Goal: Task Accomplishment & Management: Manage account settings

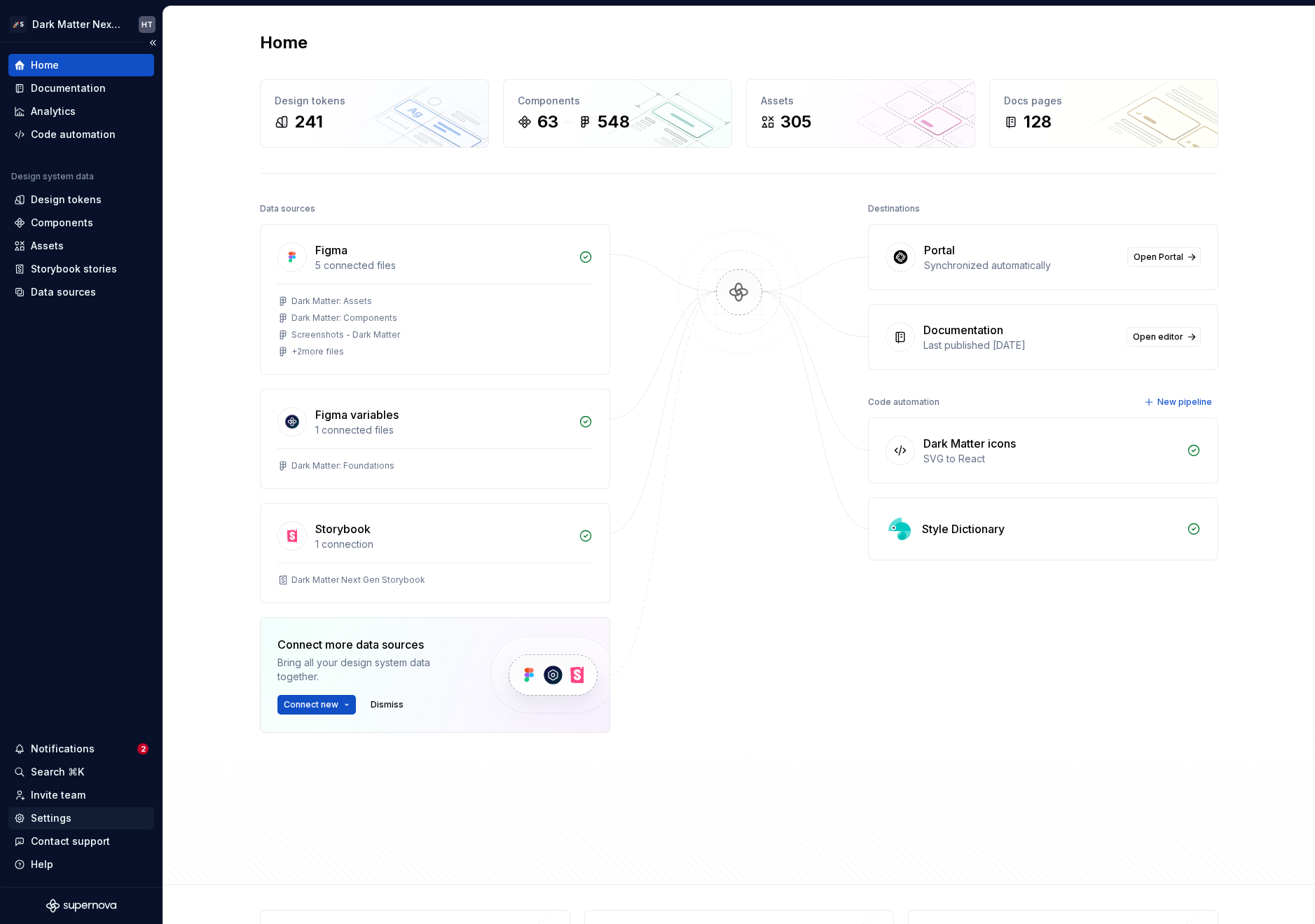
click at [92, 820] on div "Settings" at bounding box center [81, 818] width 134 height 14
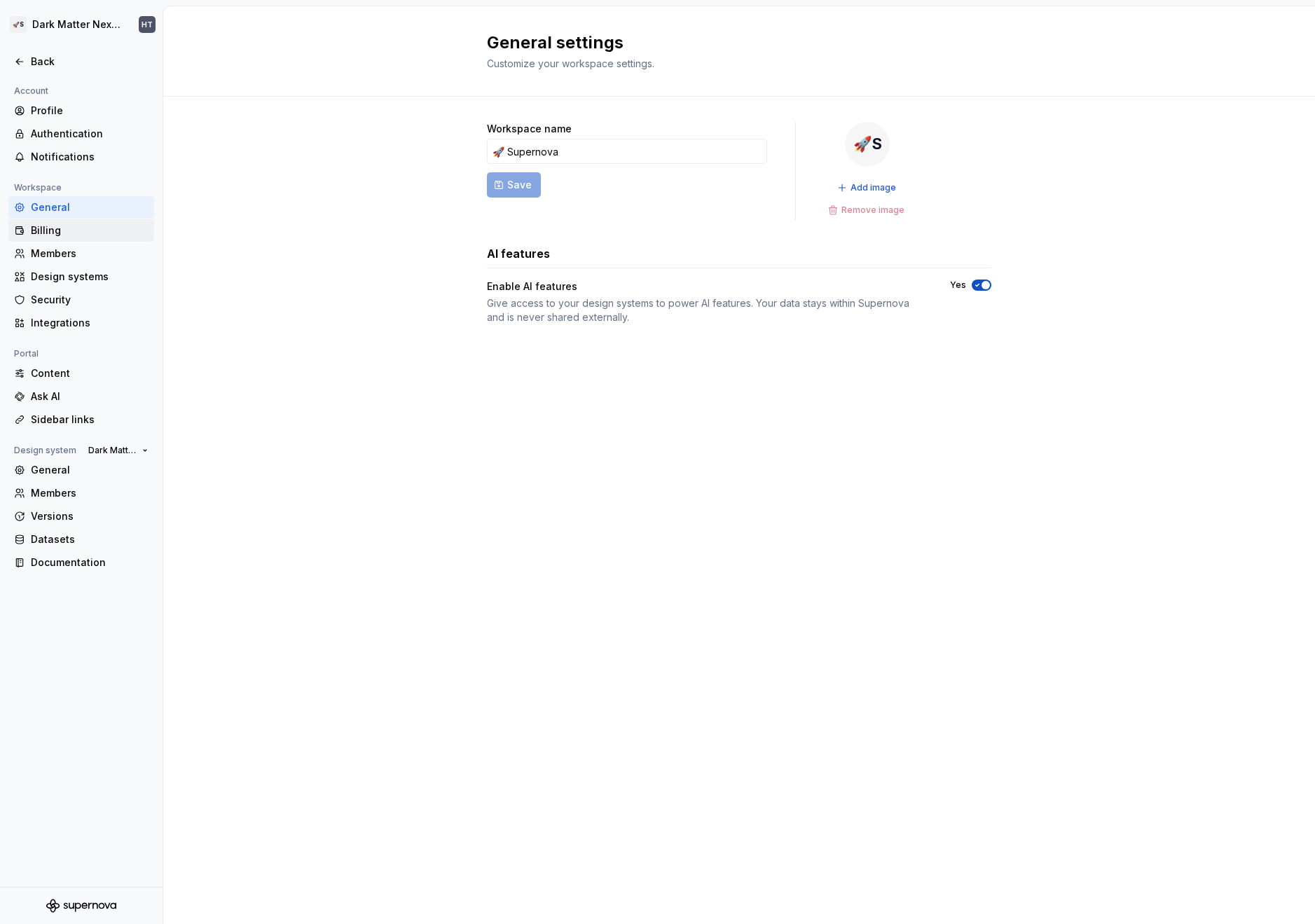
click at [70, 226] on div "Billing" at bounding box center [89, 231] width 118 height 14
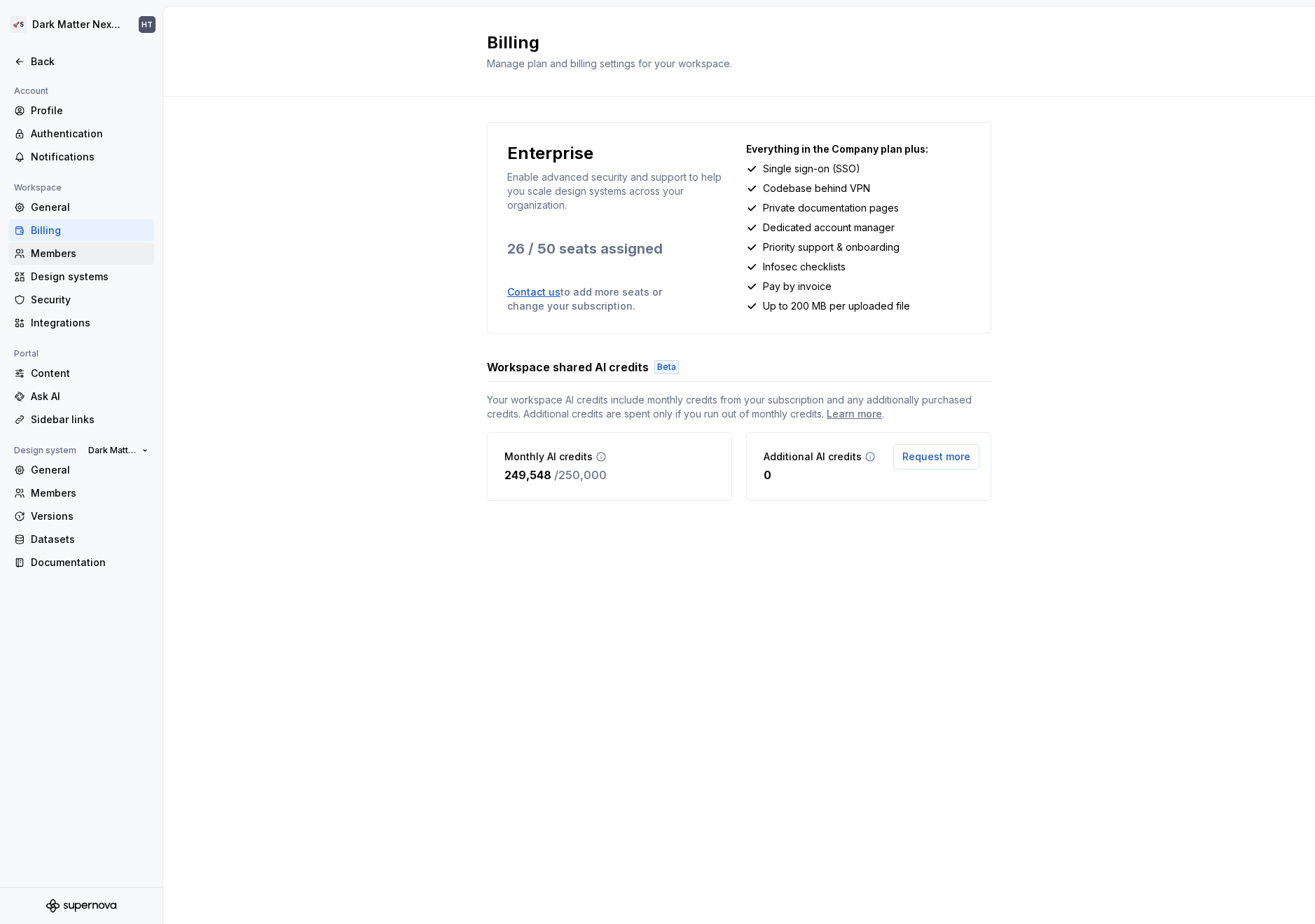
click at [68, 260] on div "Members" at bounding box center [81, 253] width 145 height 23
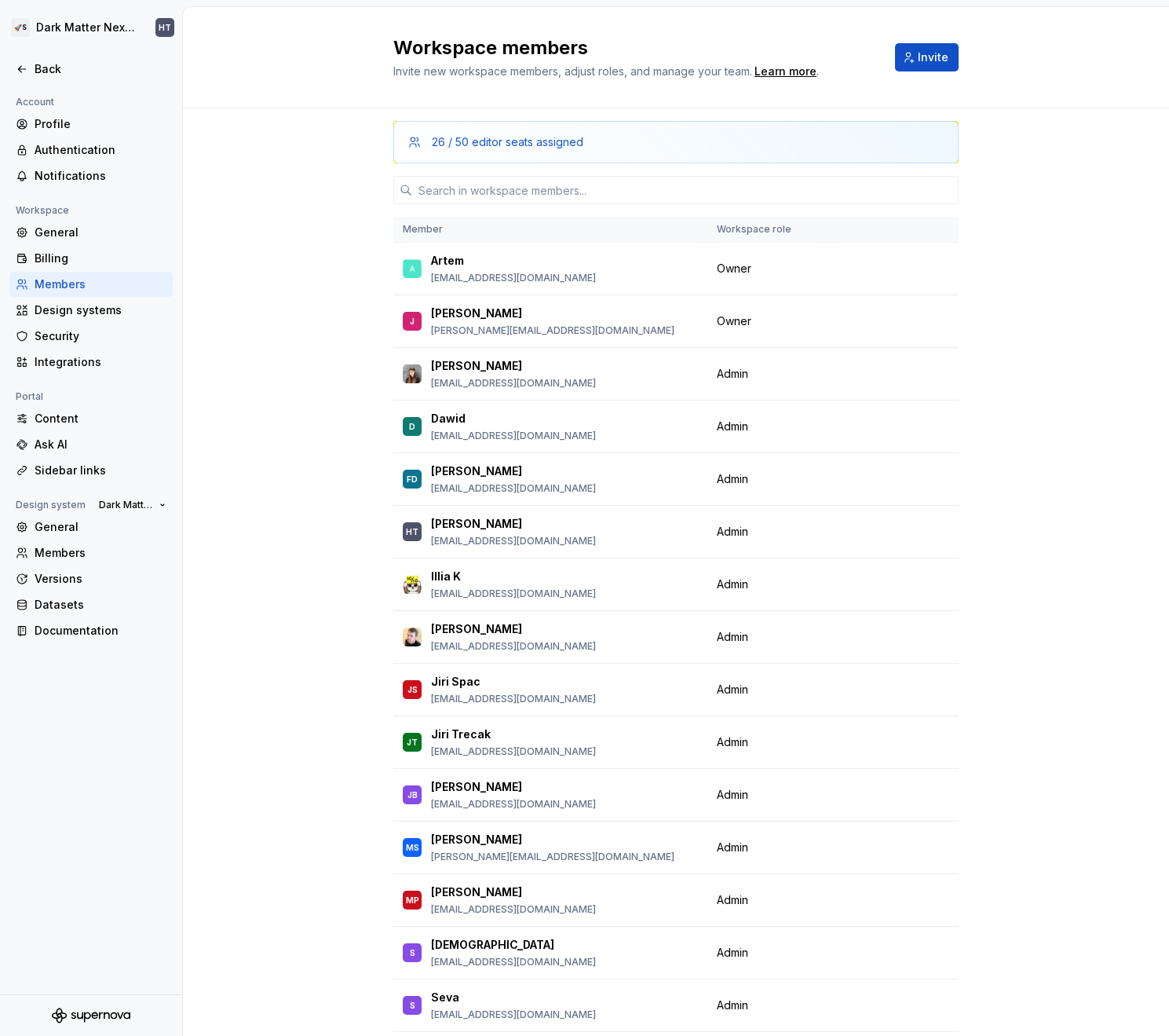
click at [471, 147] on div "26 / 50 editor seats assigned" at bounding box center [507, 142] width 152 height 16
drag, startPoint x: 446, startPoint y: 146, endPoint x: 582, endPoint y: 146, distance: 136.0
click at [577, 146] on div "26 / 50 editor seats assigned" at bounding box center [684, 142] width 504 height 16
click at [582, 146] on div "26 / 50 editor seats assigned" at bounding box center [684, 142] width 504 height 16
click at [638, 132] on div "26 / 50 editor seats assigned" at bounding box center [676, 142] width 565 height 42
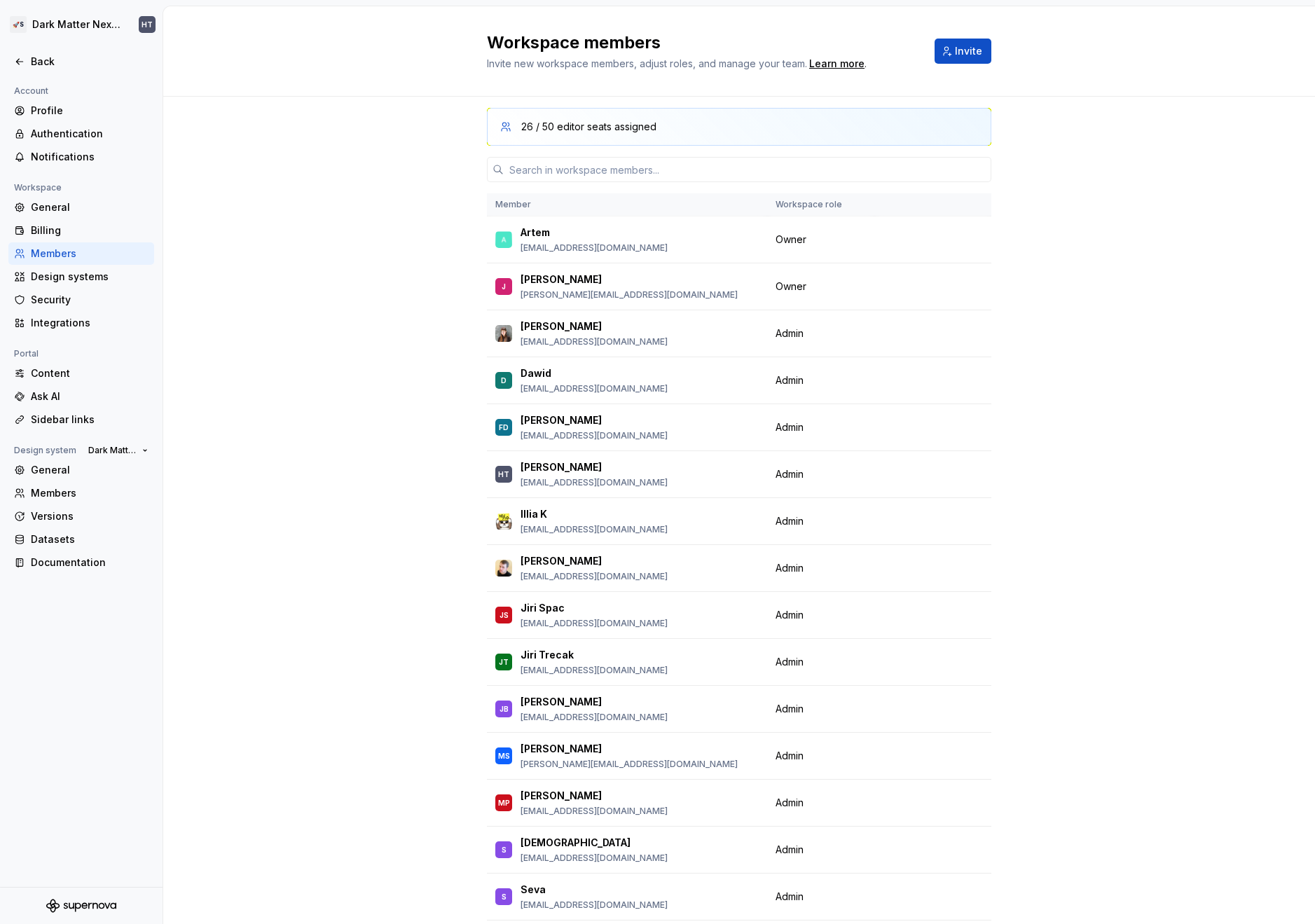
click at [412, 231] on div "26 / 50 editor seats assigned Member Workspace role Artem [EMAIL_ADDRESS][DOMAI…" at bounding box center [739, 556] width 1152 height 918
click at [43, 65] on div "Back" at bounding box center [89, 62] width 118 height 14
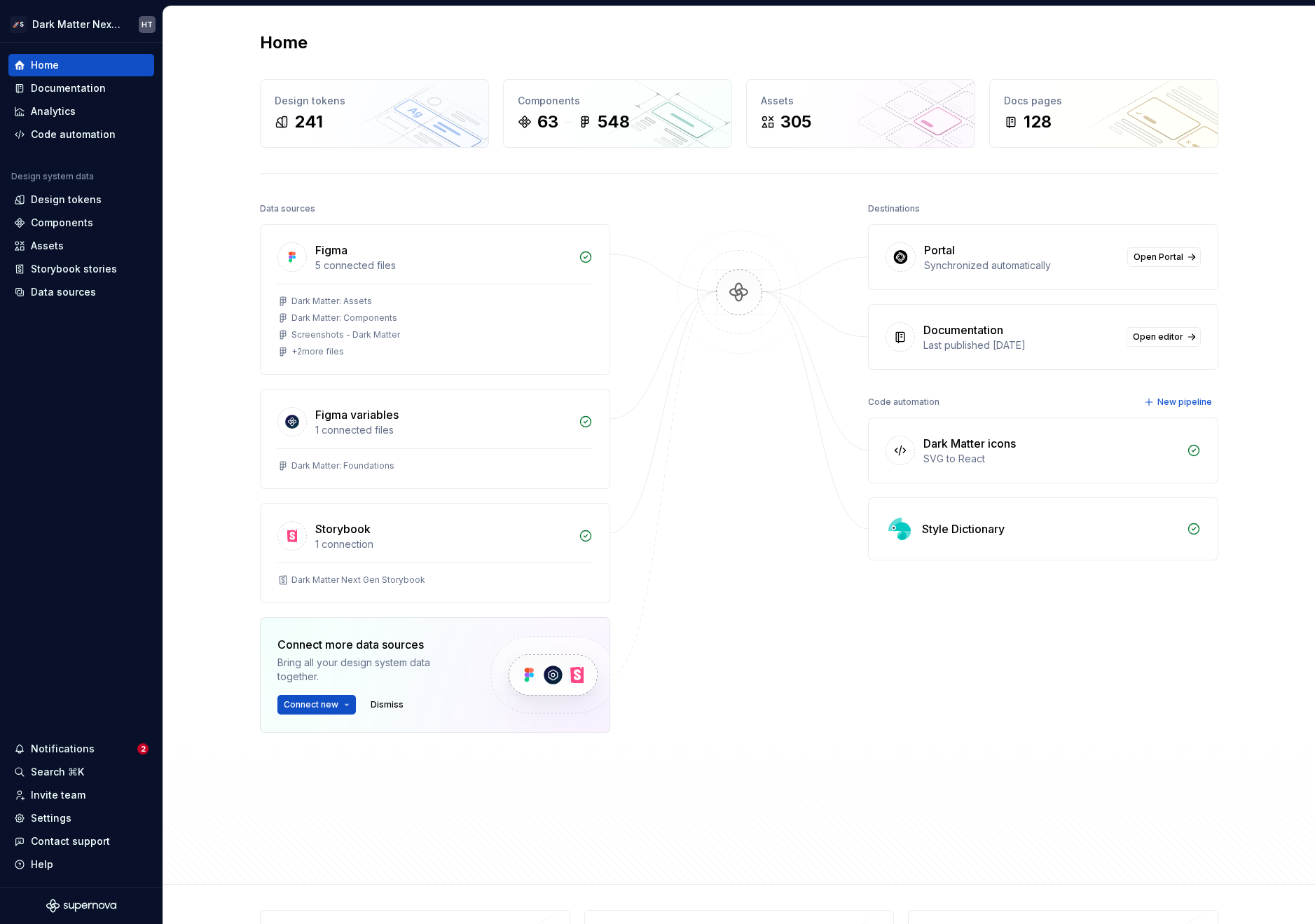
click at [727, 519] on div at bounding box center [739, 500] width 140 height 603
